Goal: Task Accomplishment & Management: Complete application form

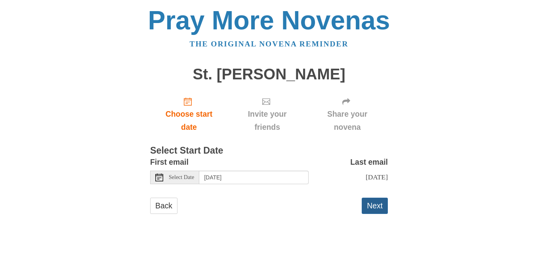
click at [376, 207] on button "Next" at bounding box center [375, 205] width 26 height 16
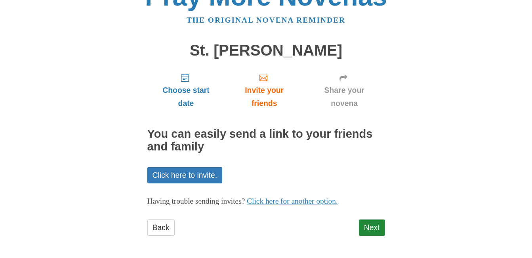
scroll to position [25, 0]
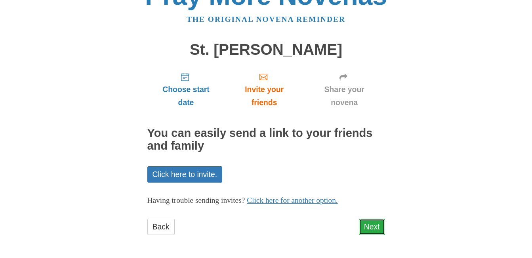
click at [372, 230] on link "Next" at bounding box center [372, 226] width 26 height 16
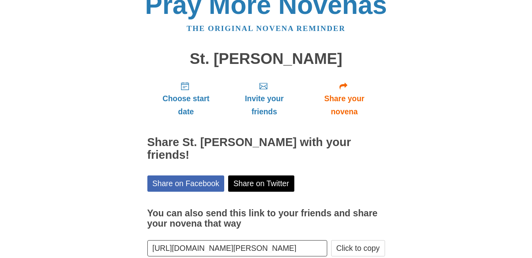
scroll to position [48, 0]
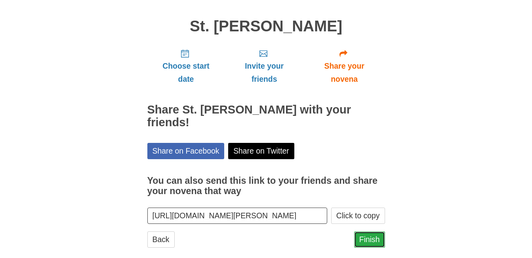
click at [377, 231] on link "Finish" at bounding box center [369, 239] width 31 height 16
